Goal: Check status: Check status

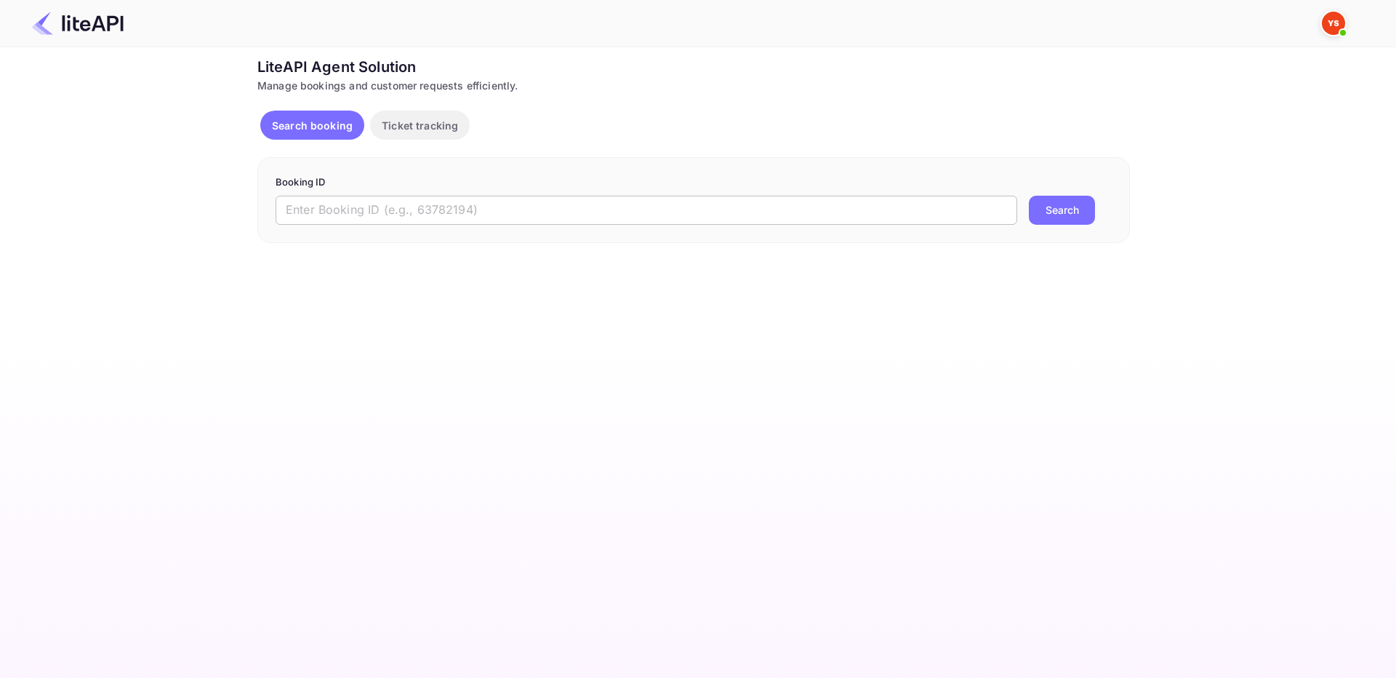
click at [495, 200] on input "text" at bounding box center [647, 210] width 742 height 29
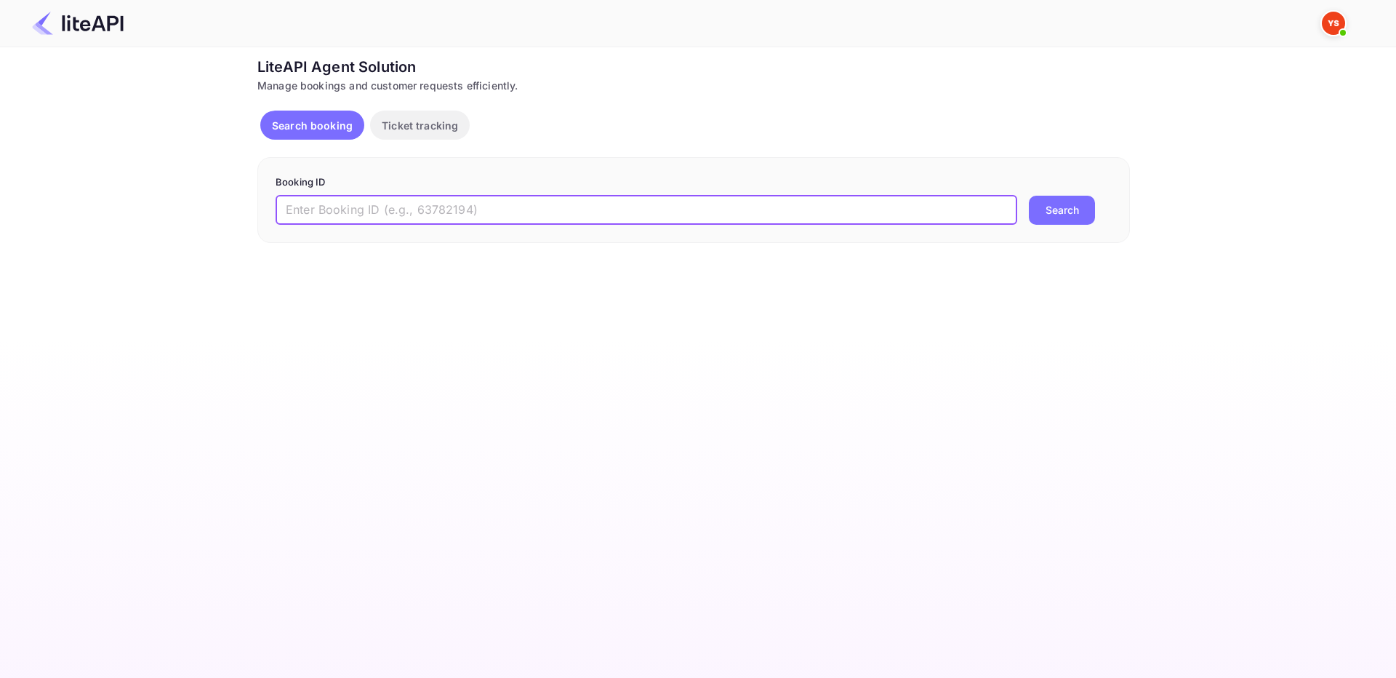
paste input "9225807"
type input "9225807"
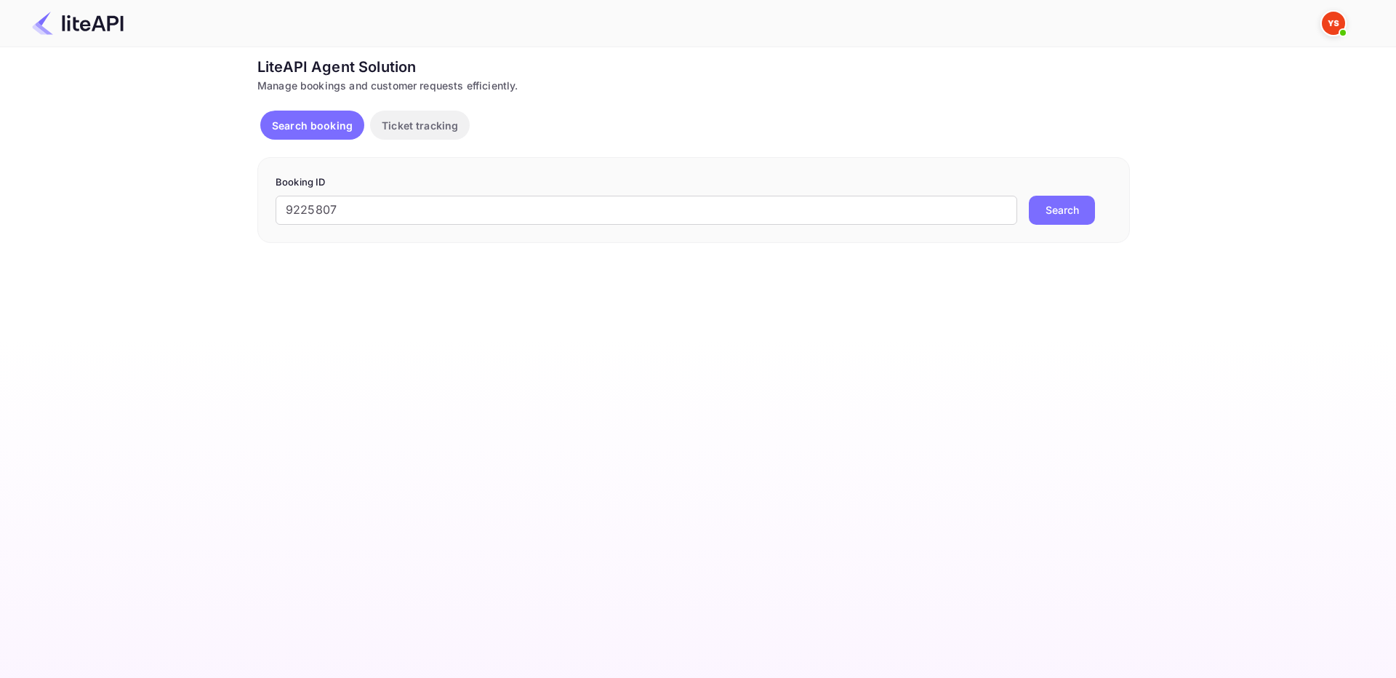
click at [1093, 207] on button "Search" at bounding box center [1062, 210] width 66 height 29
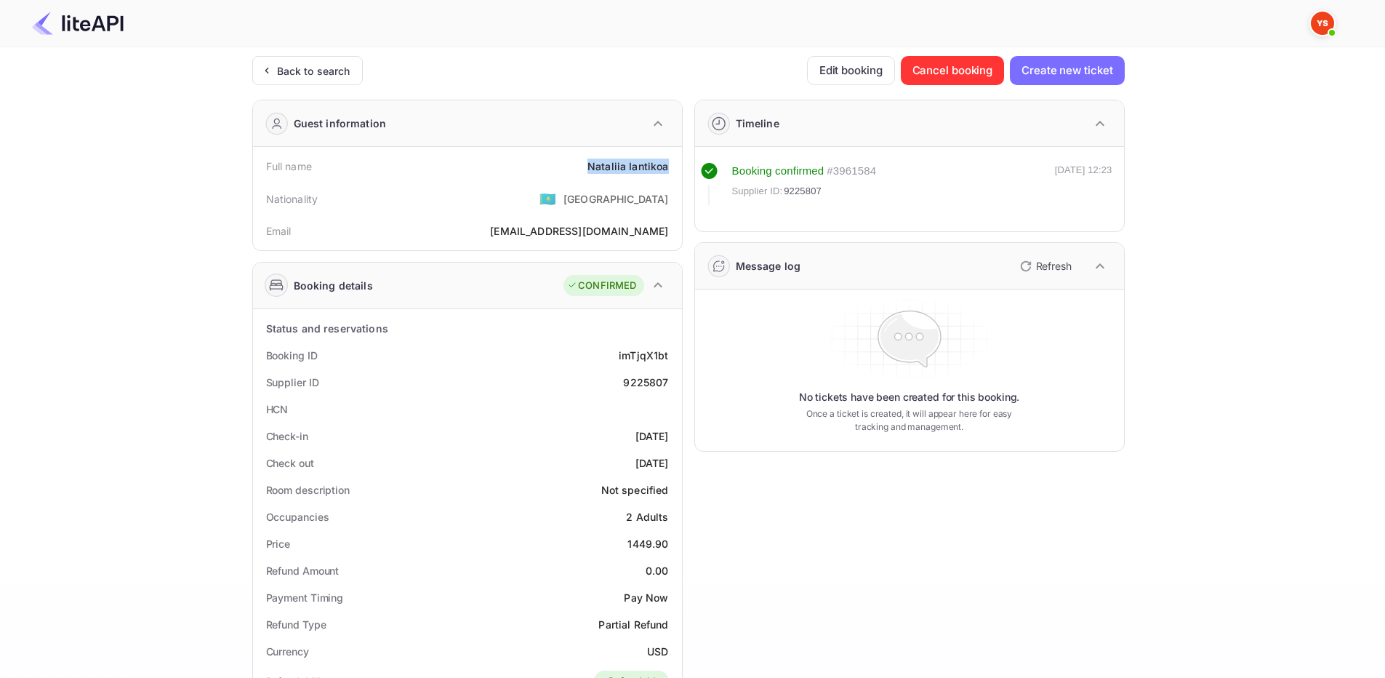
drag, startPoint x: 588, startPoint y: 168, endPoint x: 676, endPoint y: 168, distance: 87.3
click at [676, 168] on div "Full name [PERSON_NAME]" at bounding box center [467, 166] width 417 height 27
copy div "Nataliia Iantikoa"
drag, startPoint x: 627, startPoint y: 545, endPoint x: 673, endPoint y: 545, distance: 46.6
click at [673, 545] on div "Price 1449.90" at bounding box center [467, 543] width 417 height 27
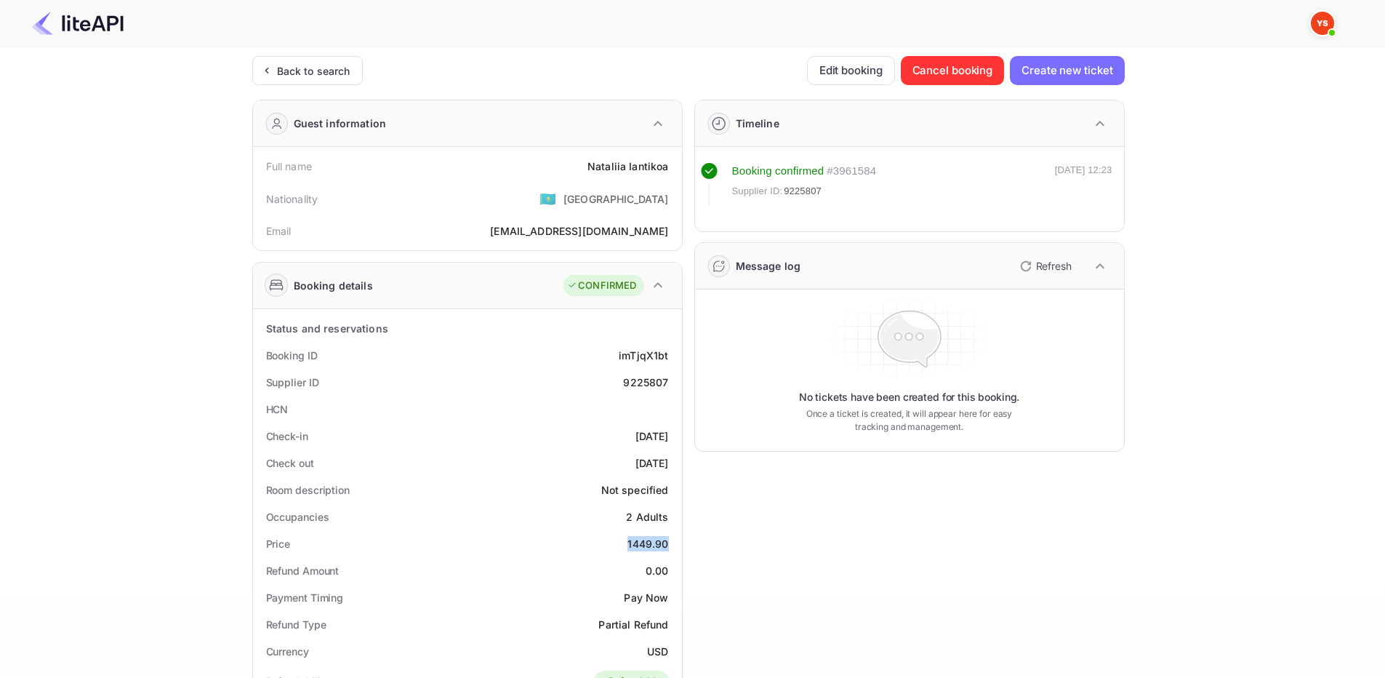
copy div "1449.90"
drag, startPoint x: 589, startPoint y: 167, endPoint x: 670, endPoint y: 169, distance: 80.8
click at [670, 169] on div "Full name [PERSON_NAME]" at bounding box center [467, 166] width 417 height 27
copy div "Nataliia Iantikoa"
